Goal: Communication & Community: Participate in discussion

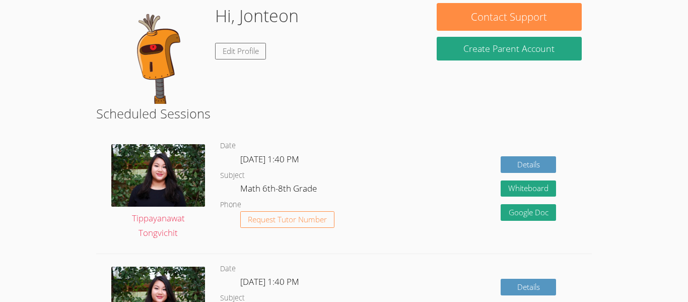
scroll to position [59, 0]
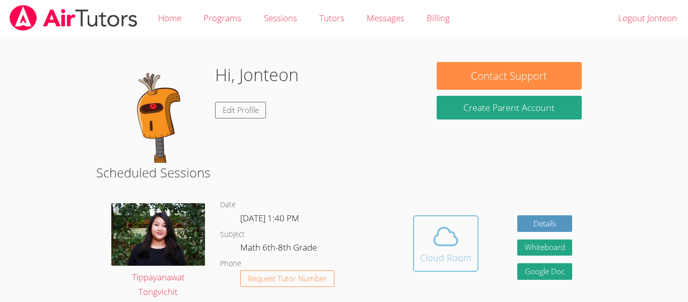
click at [460, 261] on div "Cloud Room" at bounding box center [445, 257] width 51 height 14
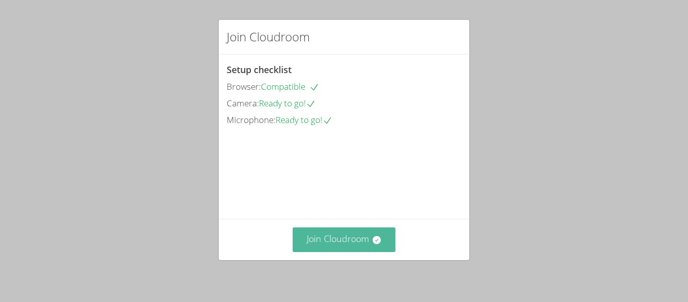
click at [350, 243] on button "Join Cloudroom" at bounding box center [343, 239] width 103 height 25
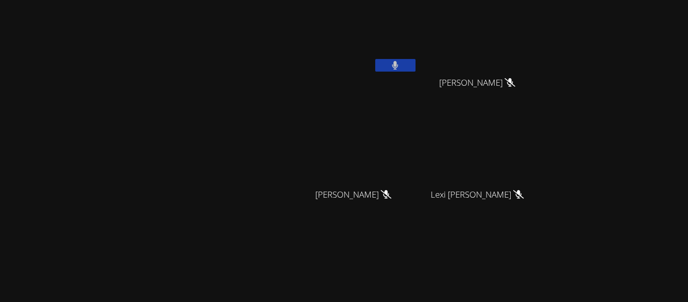
click at [392, 64] on icon at bounding box center [395, 65] width 7 height 9
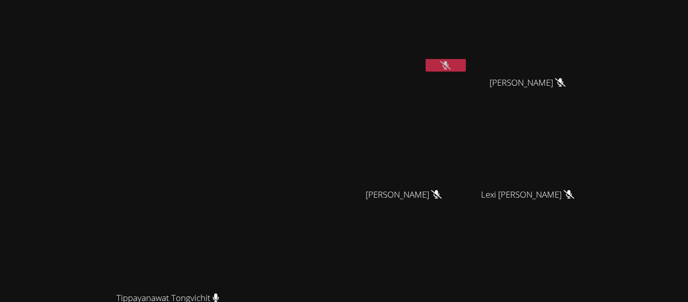
click at [391, 65] on video at bounding box center [408, 37] width 120 height 67
click at [446, 65] on icon at bounding box center [445, 65] width 11 height 9
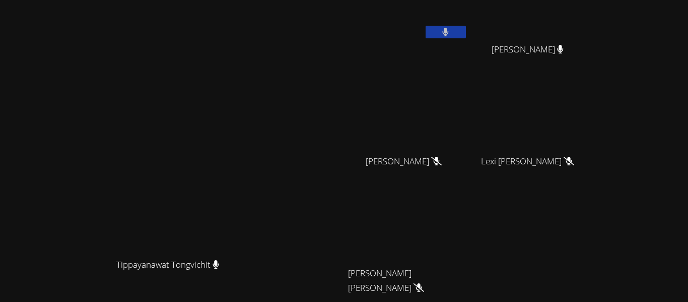
scroll to position [3, 0]
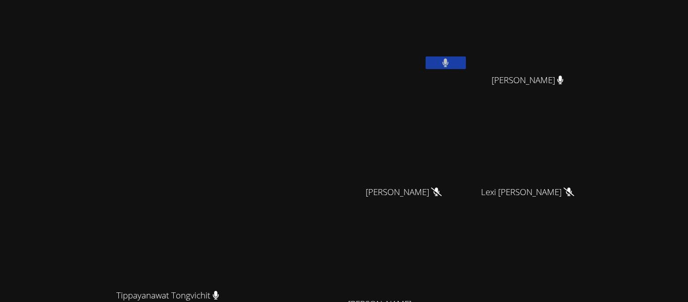
click at [466, 61] on div "Jonteon Gonzales" at bounding box center [408, 38] width 120 height 72
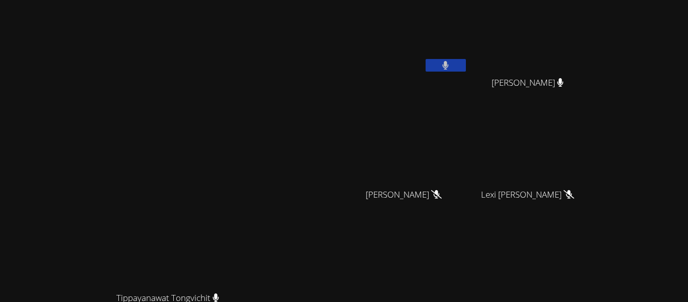
click at [466, 69] on button at bounding box center [445, 65] width 40 height 13
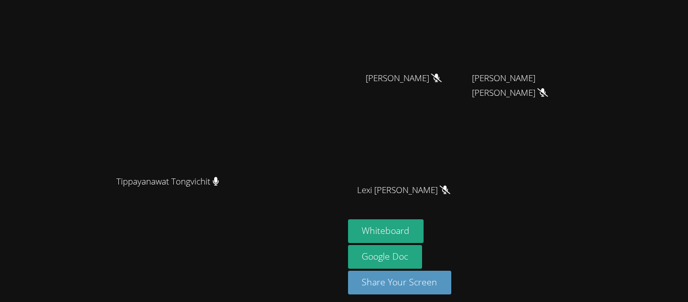
scroll to position [123, 0]
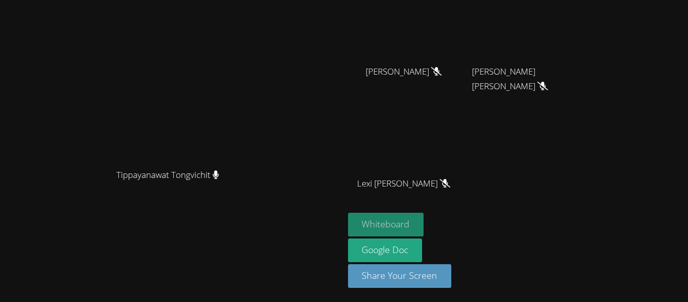
click at [424, 227] on button "Whiteboard" at bounding box center [386, 224] width 76 height 24
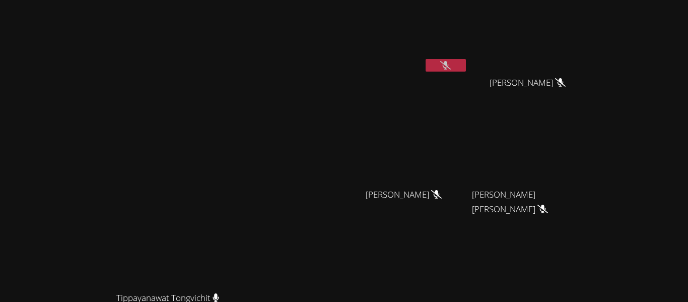
click at [466, 63] on button at bounding box center [445, 65] width 40 height 13
click at [466, 64] on button at bounding box center [445, 65] width 40 height 13
click at [451, 64] on icon at bounding box center [445, 65] width 11 height 9
click at [449, 65] on icon at bounding box center [446, 65] width 6 height 9
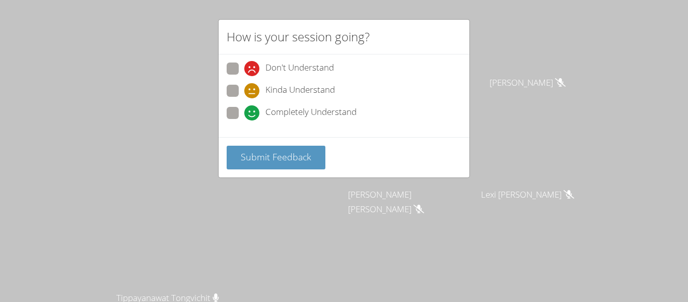
click at [306, 85] on span "Kinda Understand" at bounding box center [299, 90] width 69 height 15
click at [253, 85] on input "Kinda Understand" at bounding box center [248, 89] width 9 height 9
radio input "true"
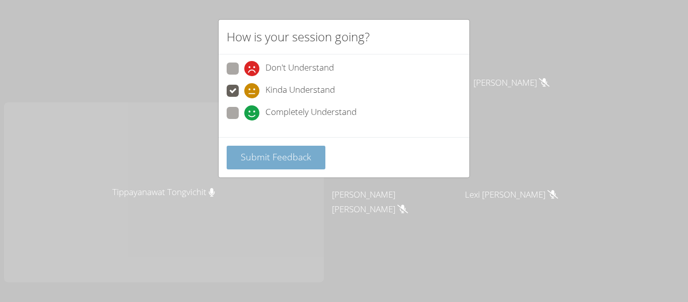
click at [262, 153] on span "Submit Feedback" at bounding box center [276, 157] width 70 height 12
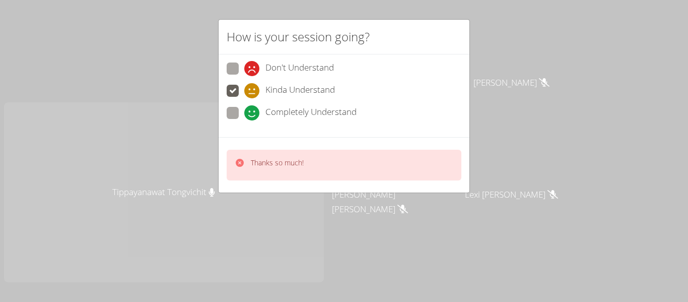
click at [172, 227] on div "How is your session going? Don't Understand Kinda Understand Completely Underst…" at bounding box center [344, 151] width 688 height 302
